Goal: Transaction & Acquisition: Purchase product/service

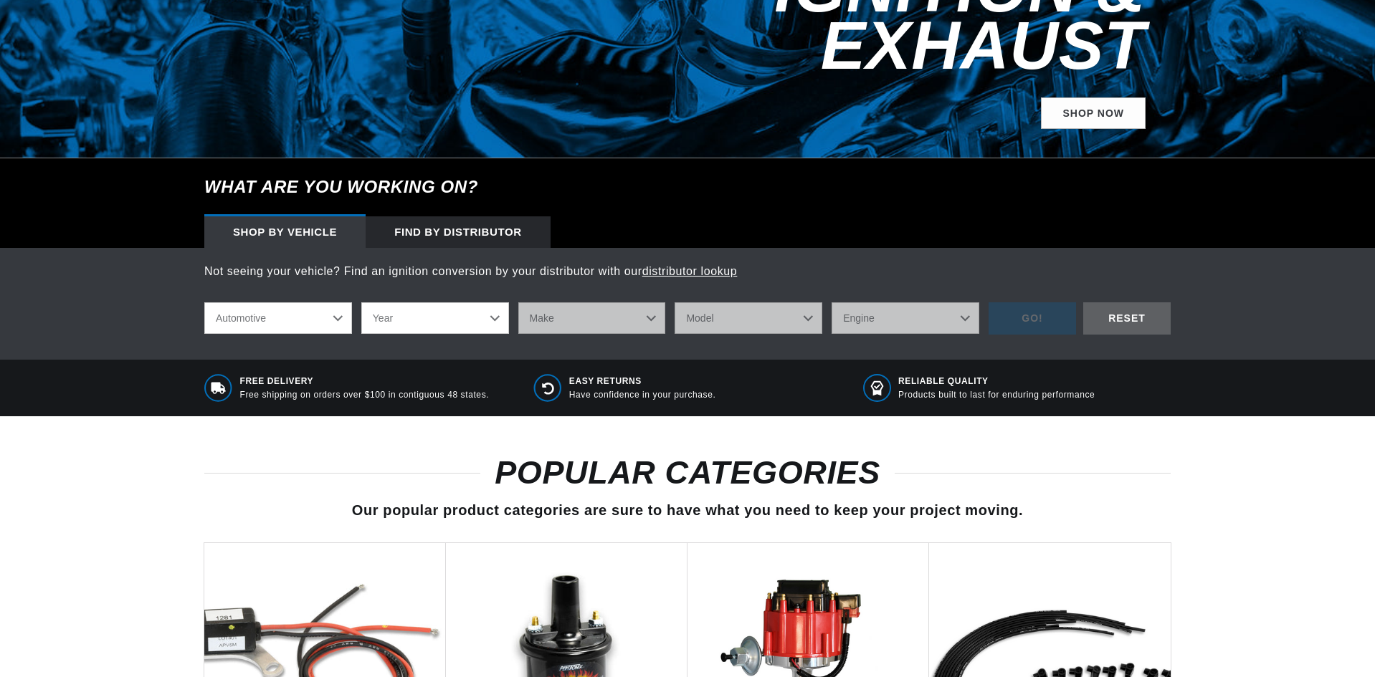
scroll to position [358, 0]
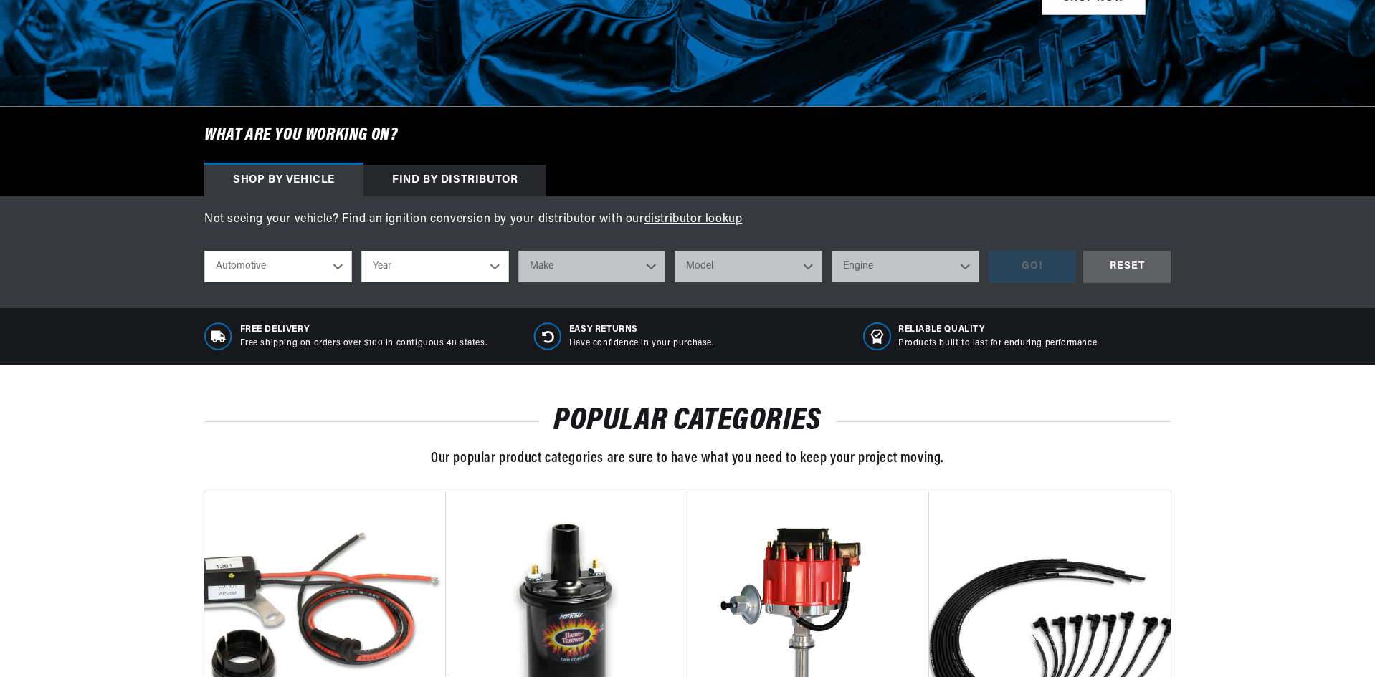
click at [476, 270] on select "Year 2024 2023 2022 2021 2020 2019 2018 2017 2016 2015 2014 2013 2012 2011 2010…" at bounding box center [435, 267] width 148 height 32
click at [473, 275] on select "Year 2024 2023 2022 2021 2020 2019 2018 2017 2016 2015 2014 2013 2012 2011 2010…" at bounding box center [435, 267] width 148 height 32
select select "1969"
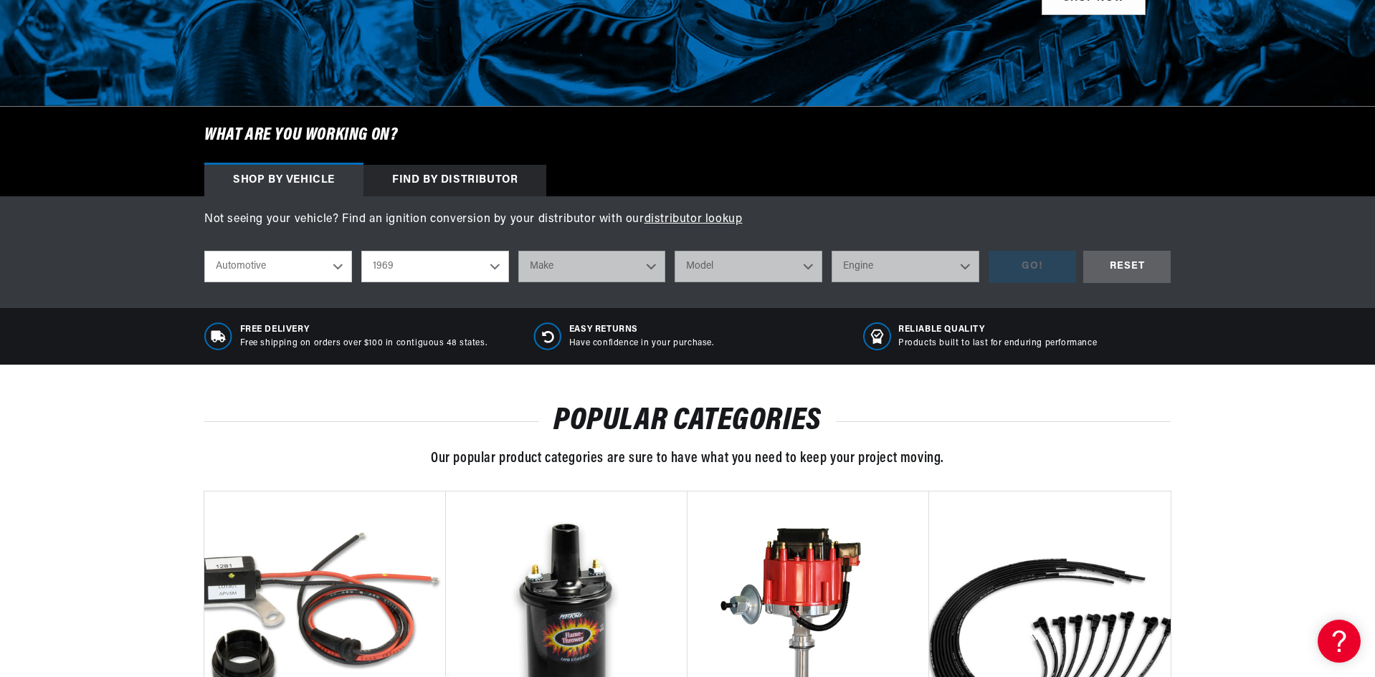
click at [361, 251] on select "Year 2024 2023 2022 2021 2020 2019 2018 2017 2016 2015 2014 2013 2012 2011 2010…" at bounding box center [435, 267] width 148 height 32
select select "1969"
click at [605, 272] on select "Make Alfa Romeo American Motors Aston Martin Austin Austin Healey Avanti BMW Bu…" at bounding box center [592, 267] width 148 height 32
select select "Oldsmobile"
click at [518, 251] on select "Make Alfa Romeo American Motors Aston Martin Austin Austin Healey Avanti BMW Bu…" at bounding box center [592, 267] width 148 height 32
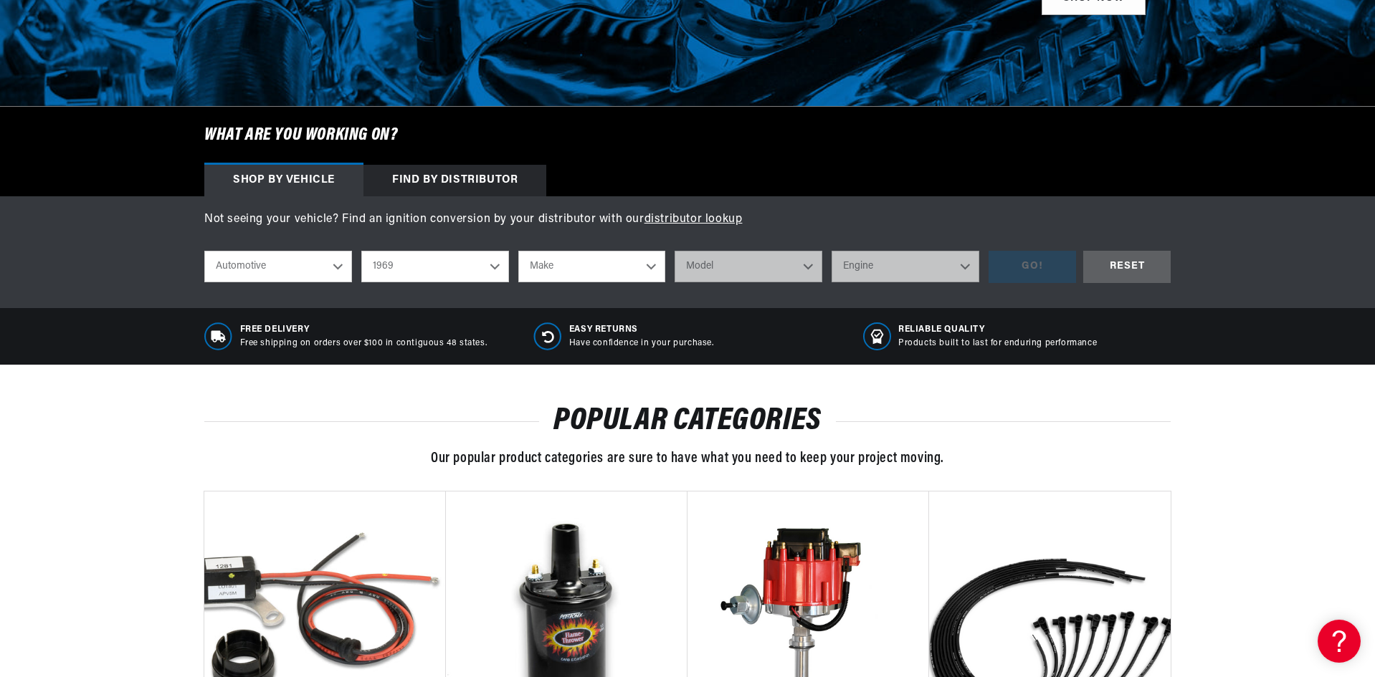
select select "Oldsmobile"
click at [742, 264] on select "Model 98 442 Cutlass Cutlass Supreme Delta 88 F85 Toronado Vista Cruiser" at bounding box center [748, 267] width 148 height 32
select select "Cutlass-Supreme"
click at [674, 251] on select "Model 98 442 Cutlass Cutlass Supreme Delta 88 F85 Toronado Vista Cruiser" at bounding box center [748, 267] width 148 height 32
select select "Cutlass-Supreme"
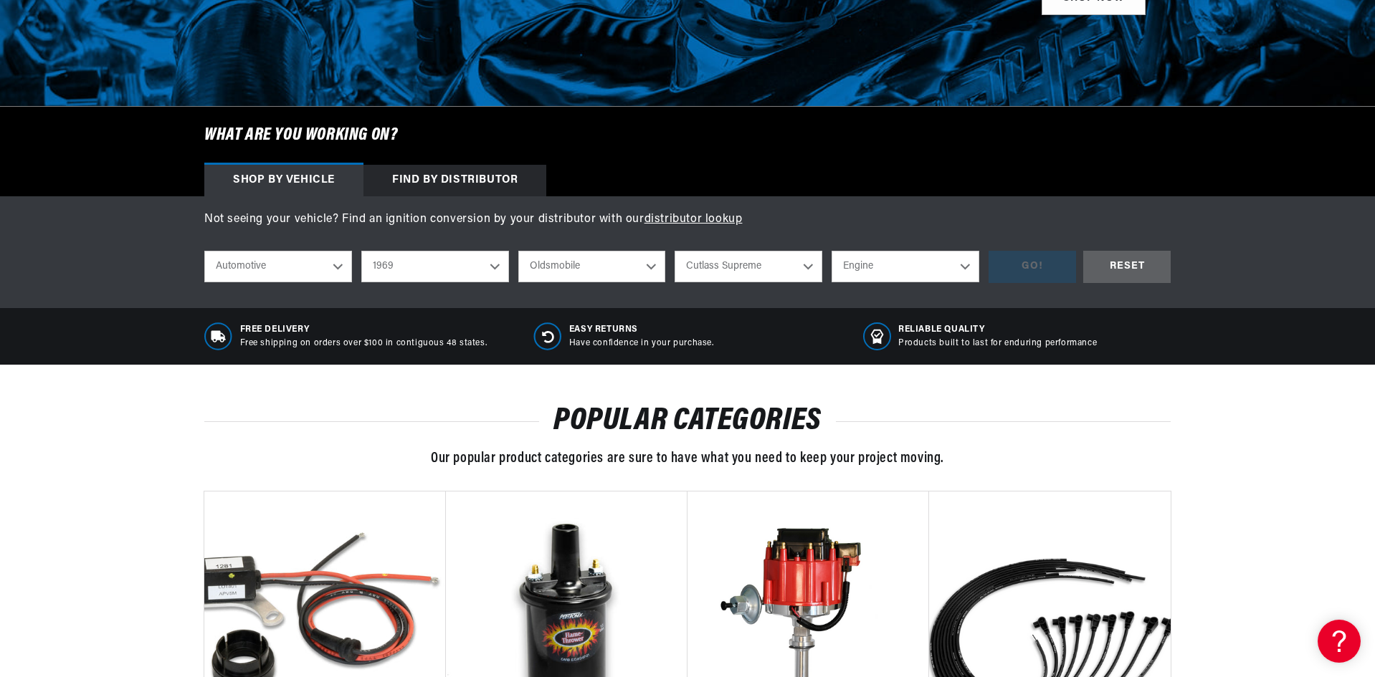
click at [867, 272] on select "Engine 350cid / 5.7L" at bounding box center [905, 267] width 148 height 32
select select "350cid-5.7L"
click at [831, 251] on select "Engine 350cid / 5.7L" at bounding box center [905, 267] width 148 height 32
select select "350cid-5.7L"
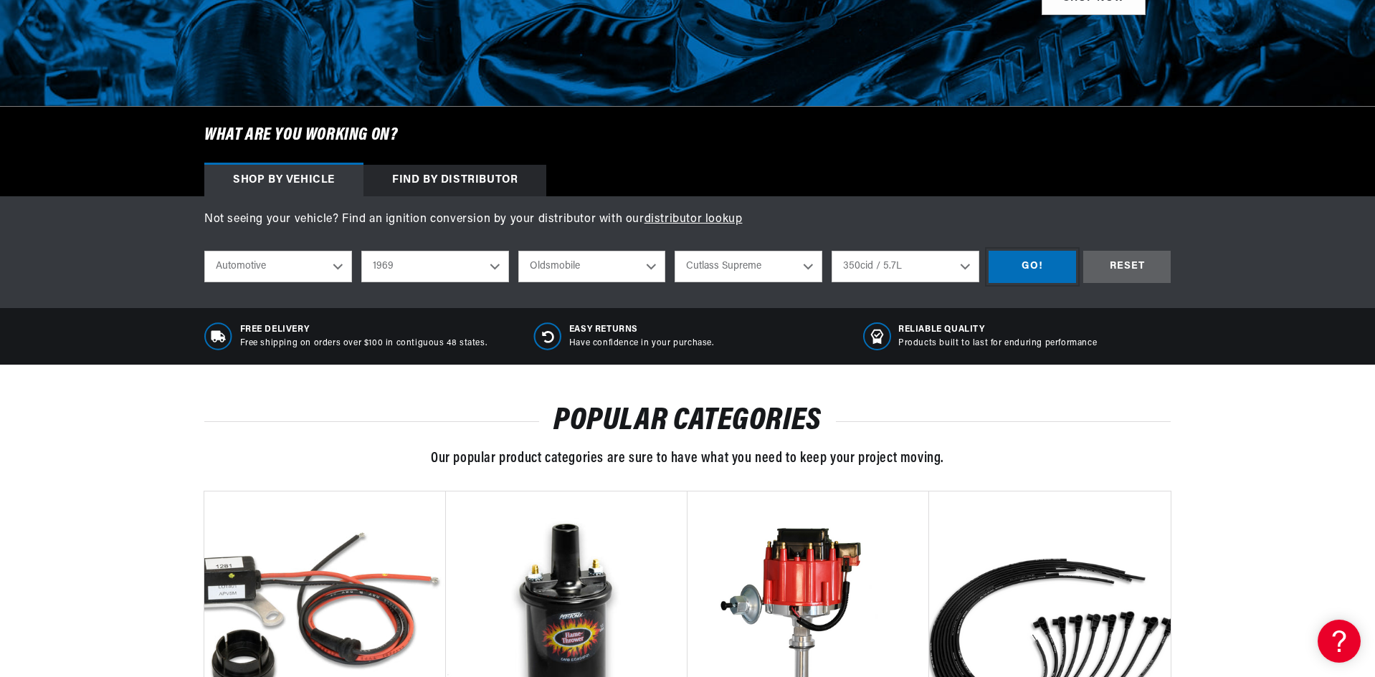
click at [1024, 270] on div "GO!" at bounding box center [1031, 267] width 87 height 32
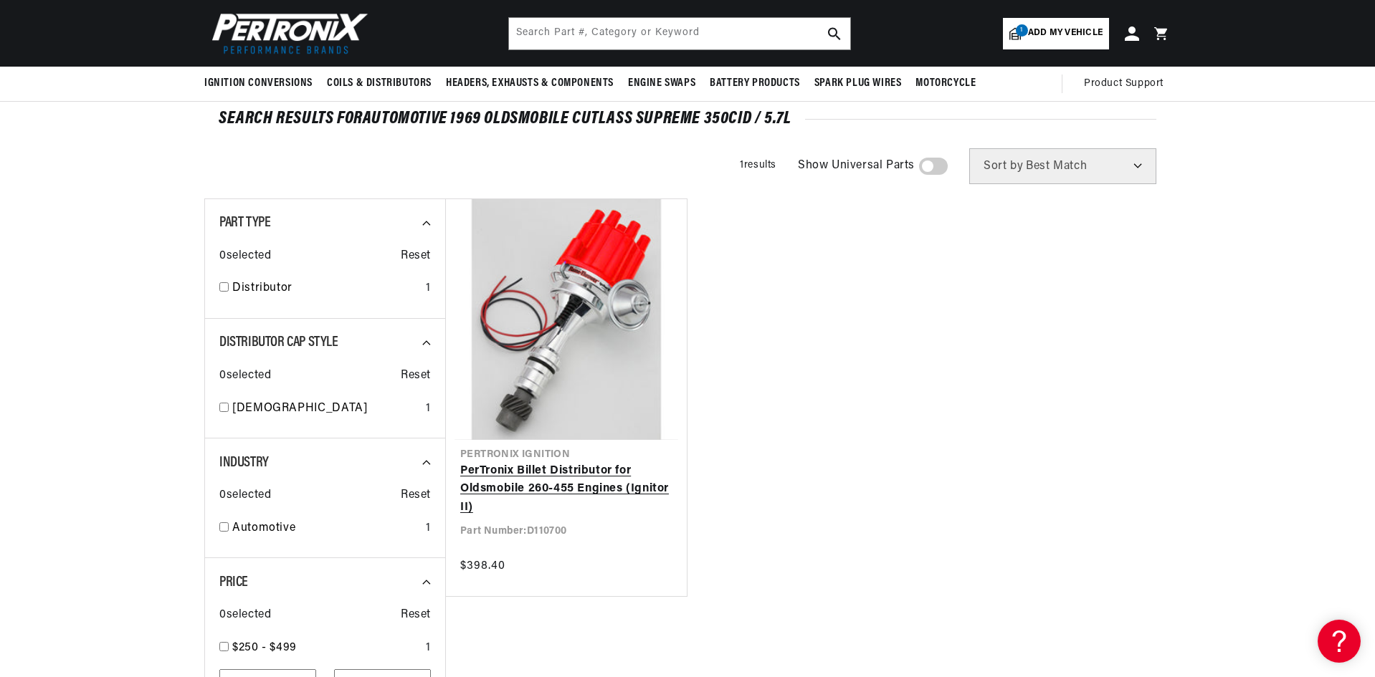
click at [541, 472] on link "PerTronix Billet Distributor for Oldsmobile 260-455 Engines (Ignitor II)" at bounding box center [566, 489] width 212 height 55
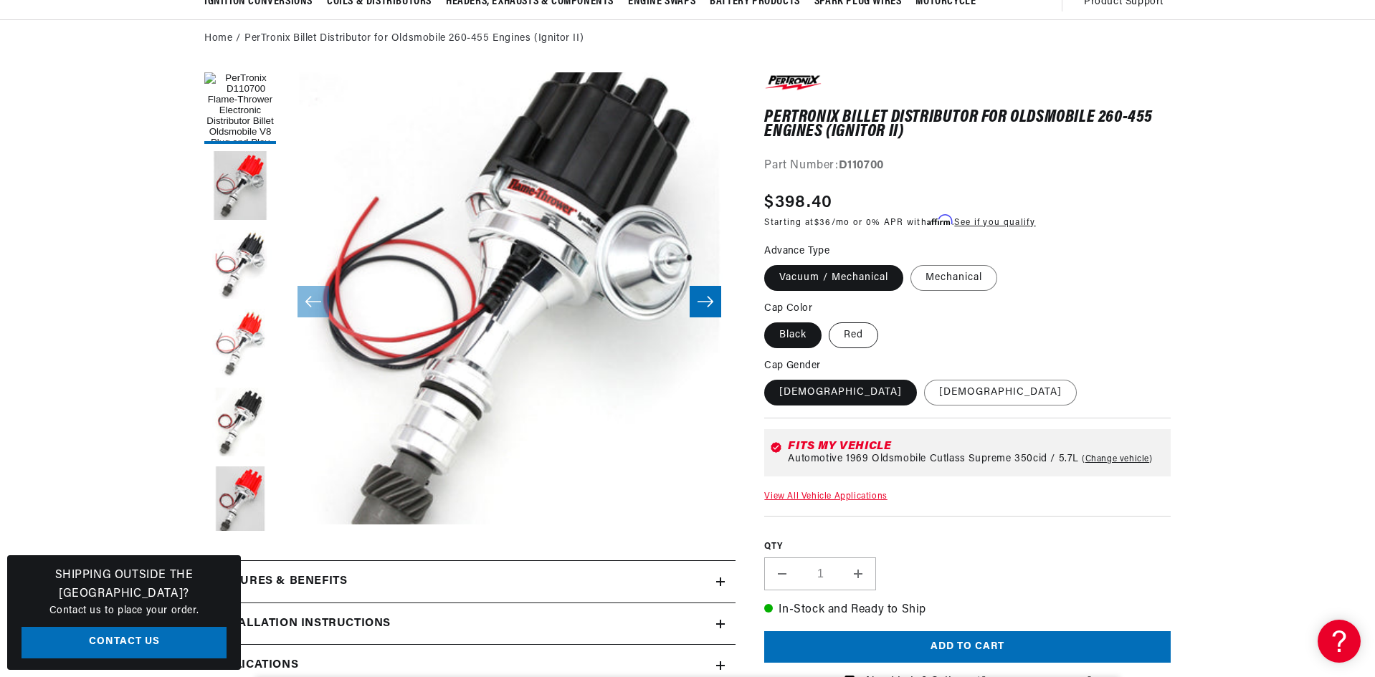
scroll to position [0, 434]
click at [859, 343] on label "Red" at bounding box center [853, 336] width 49 height 26
click at [829, 320] on input "Red" at bounding box center [829, 320] width 1 height 1
radio input "true"
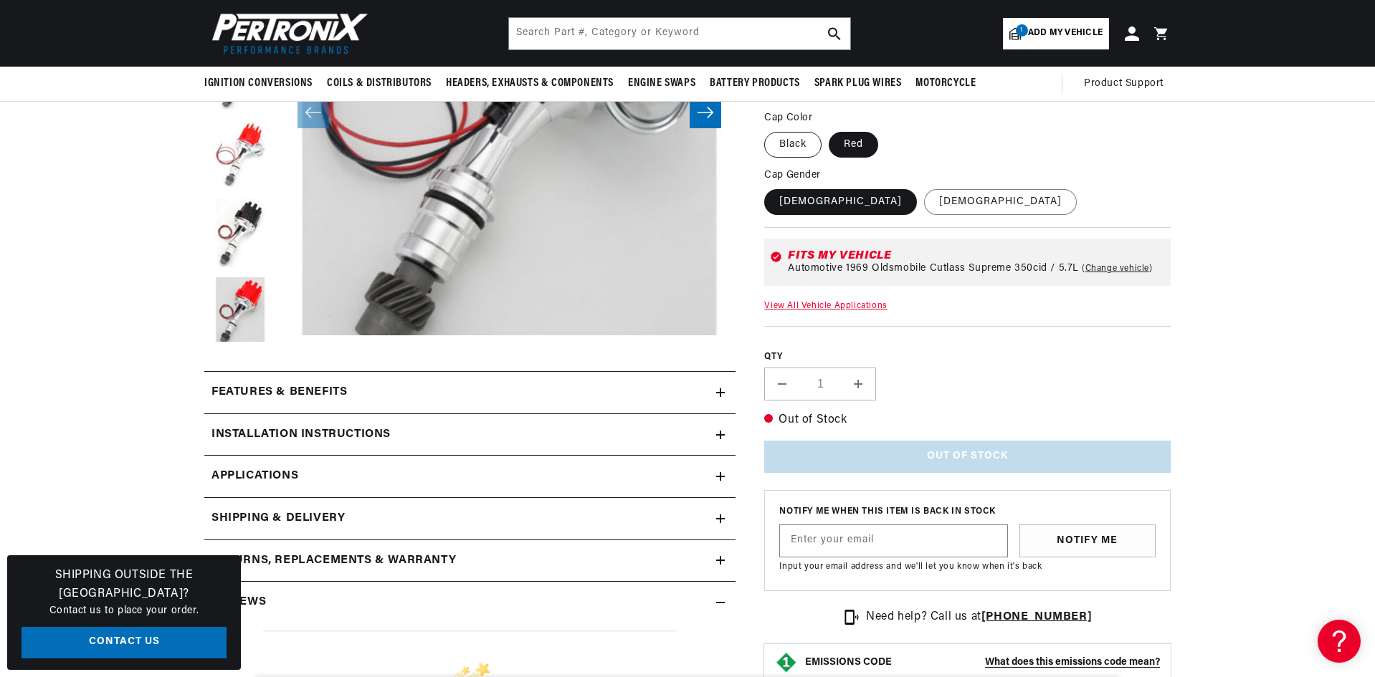
scroll to position [287, 0]
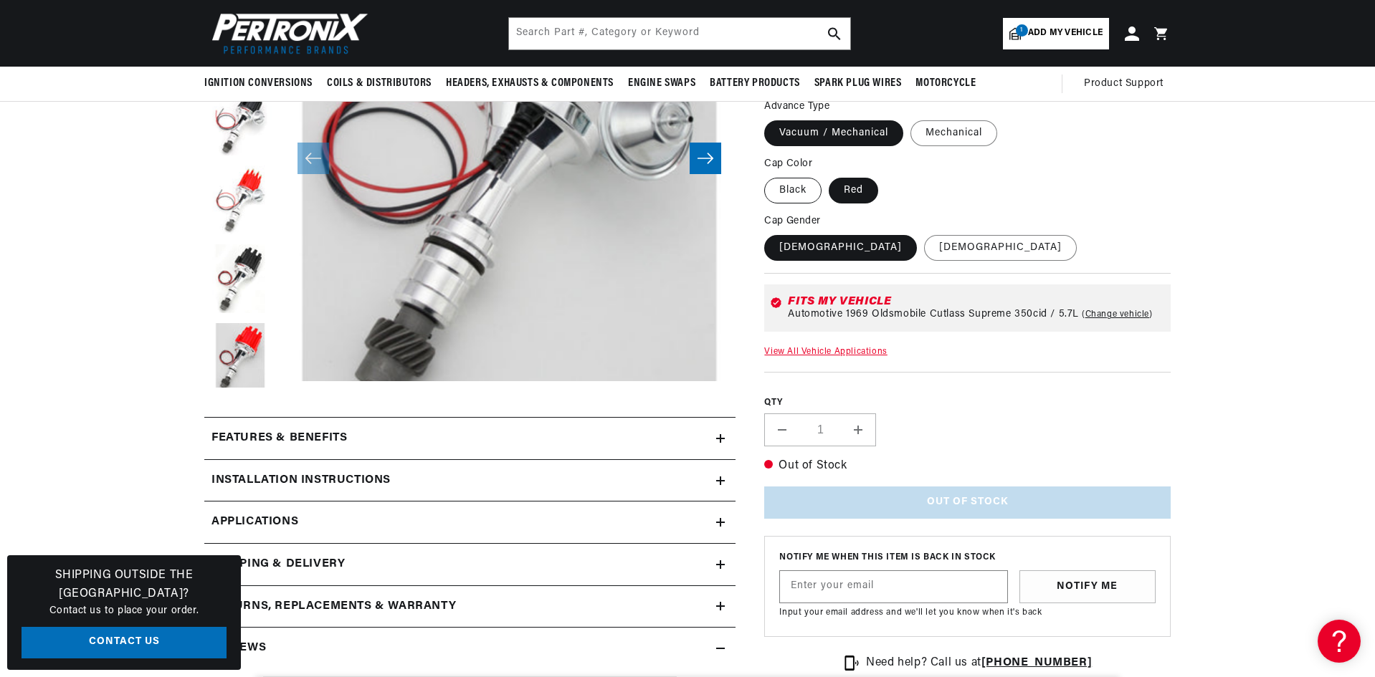
click at [799, 193] on label "Black" at bounding box center [792, 191] width 57 height 26
click at [768, 176] on input "Black" at bounding box center [768, 175] width 1 height 1
radio input "true"
